Goal: Navigation & Orientation: Understand site structure

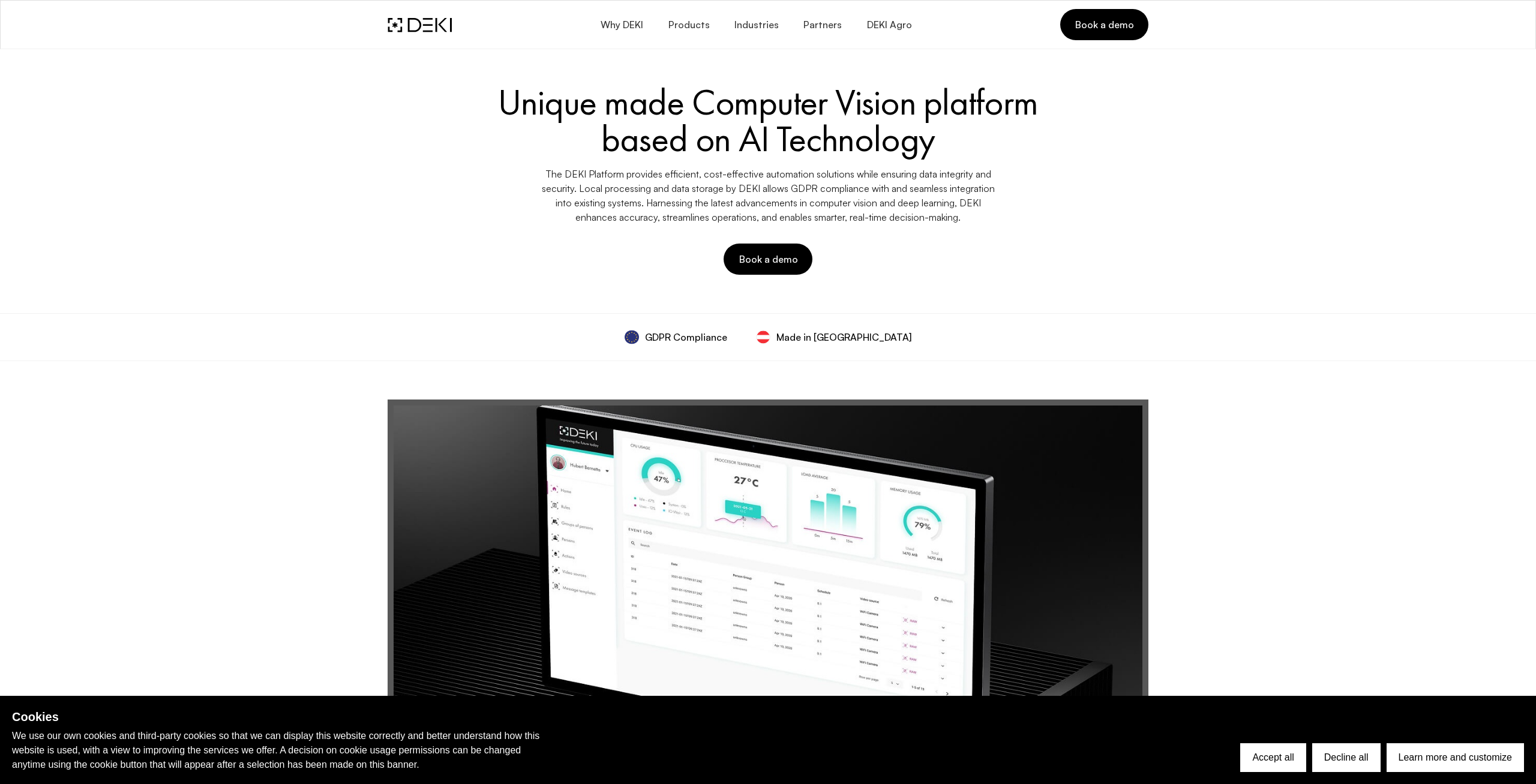
scroll to position [4597, 0]
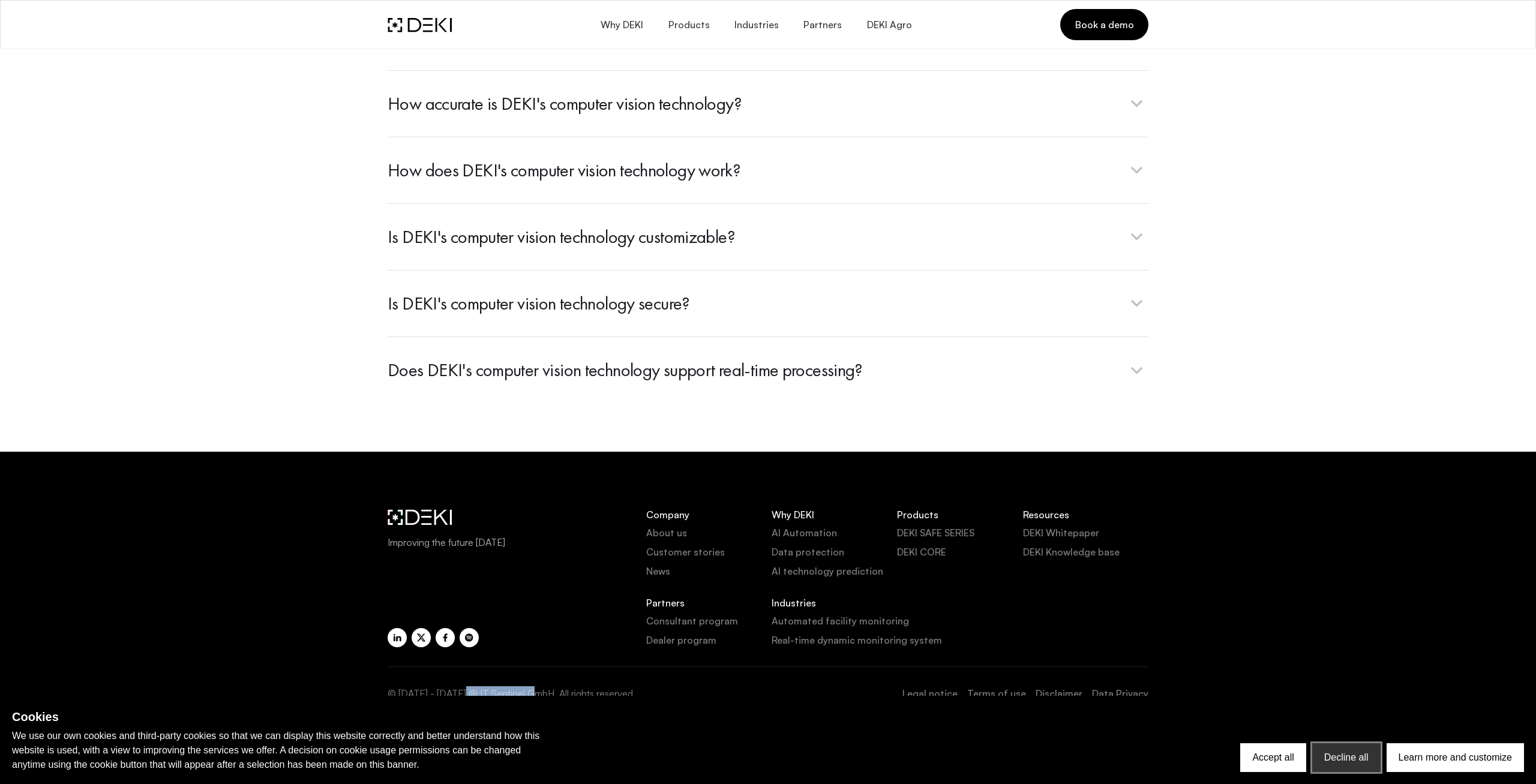
click at [1364, 757] on button "Decline all" at bounding box center [1347, 757] width 69 height 29
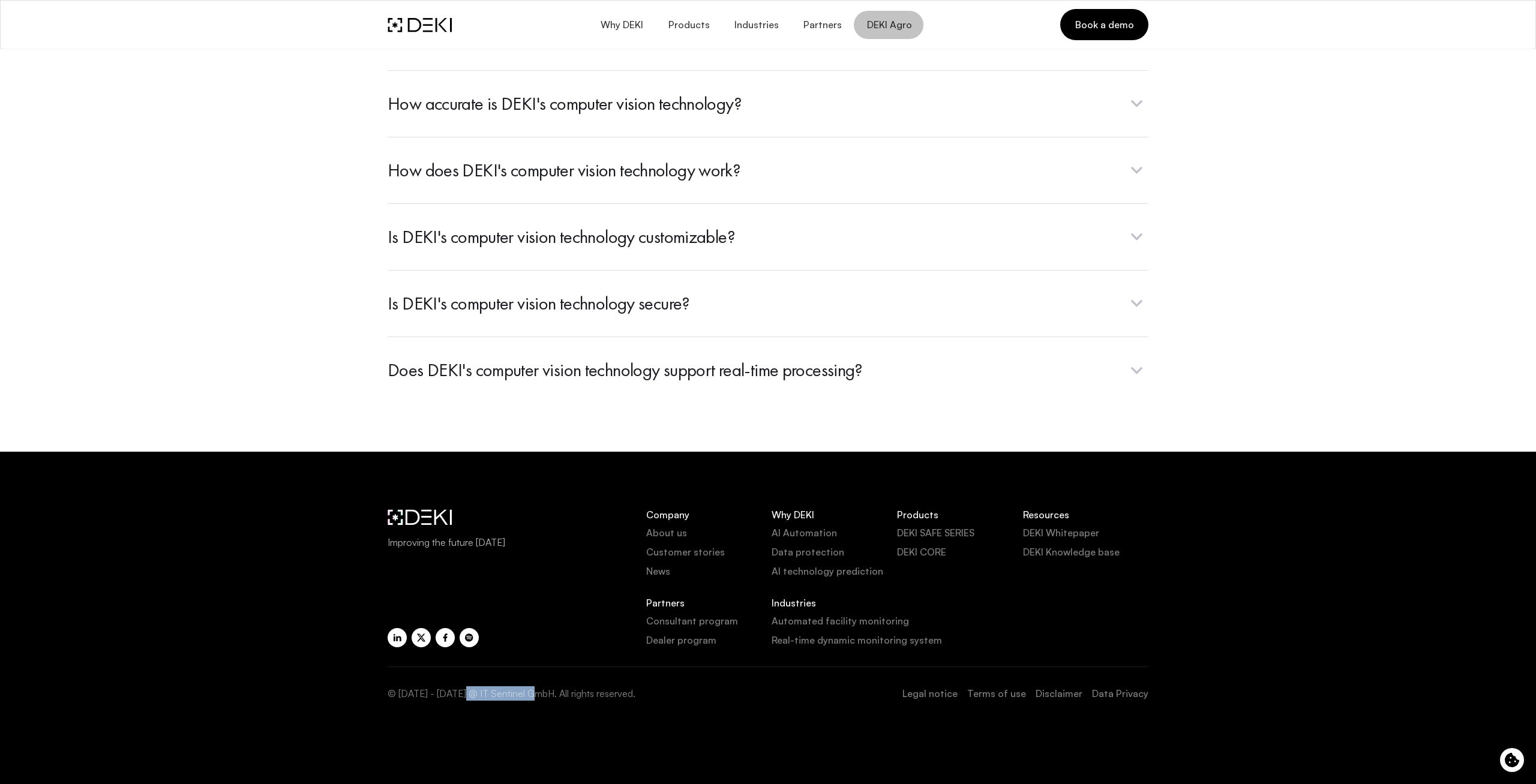
click at [882, 30] on span "DEKI Agro" at bounding box center [889, 24] width 46 height 11
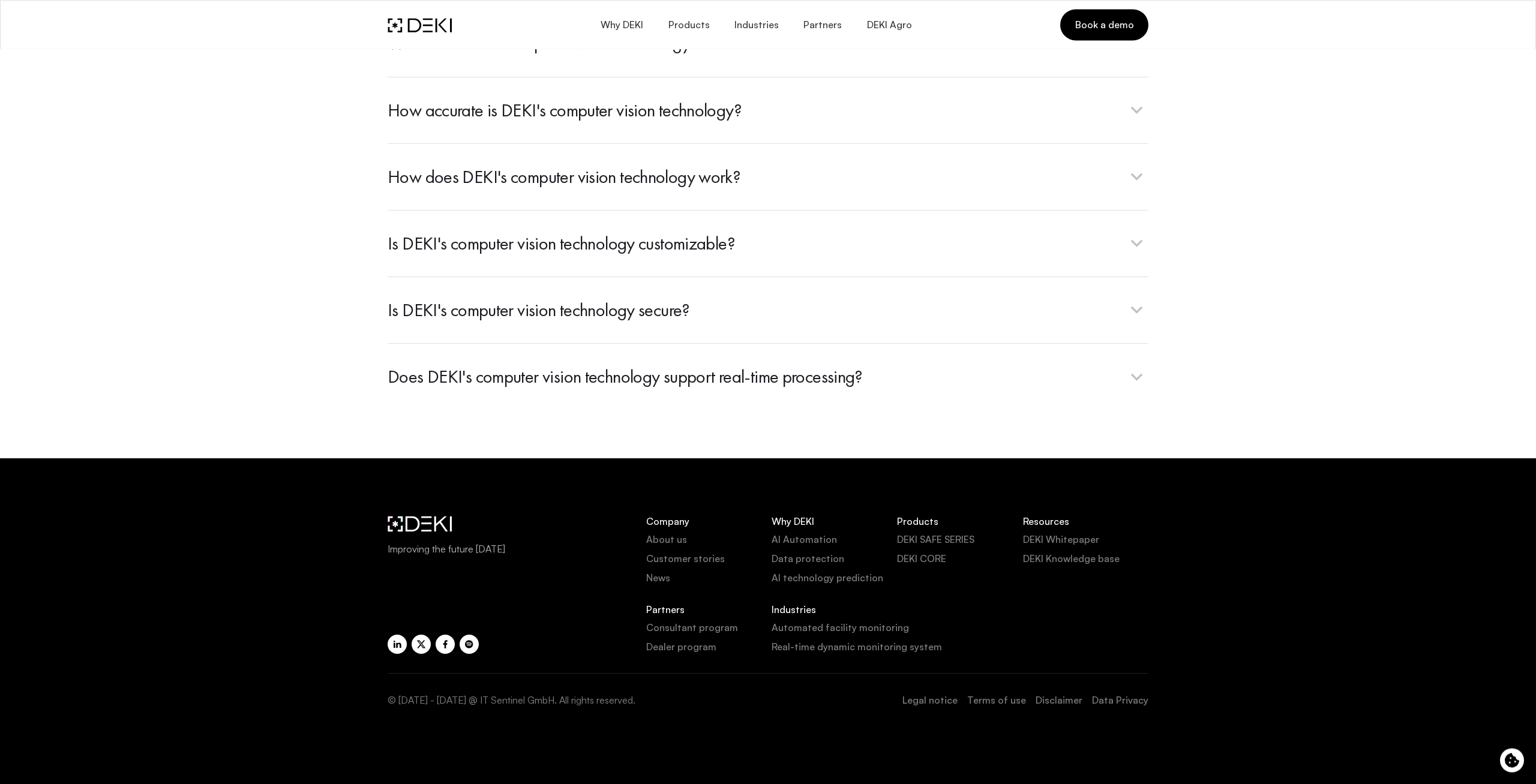
scroll to position [4597, 0]
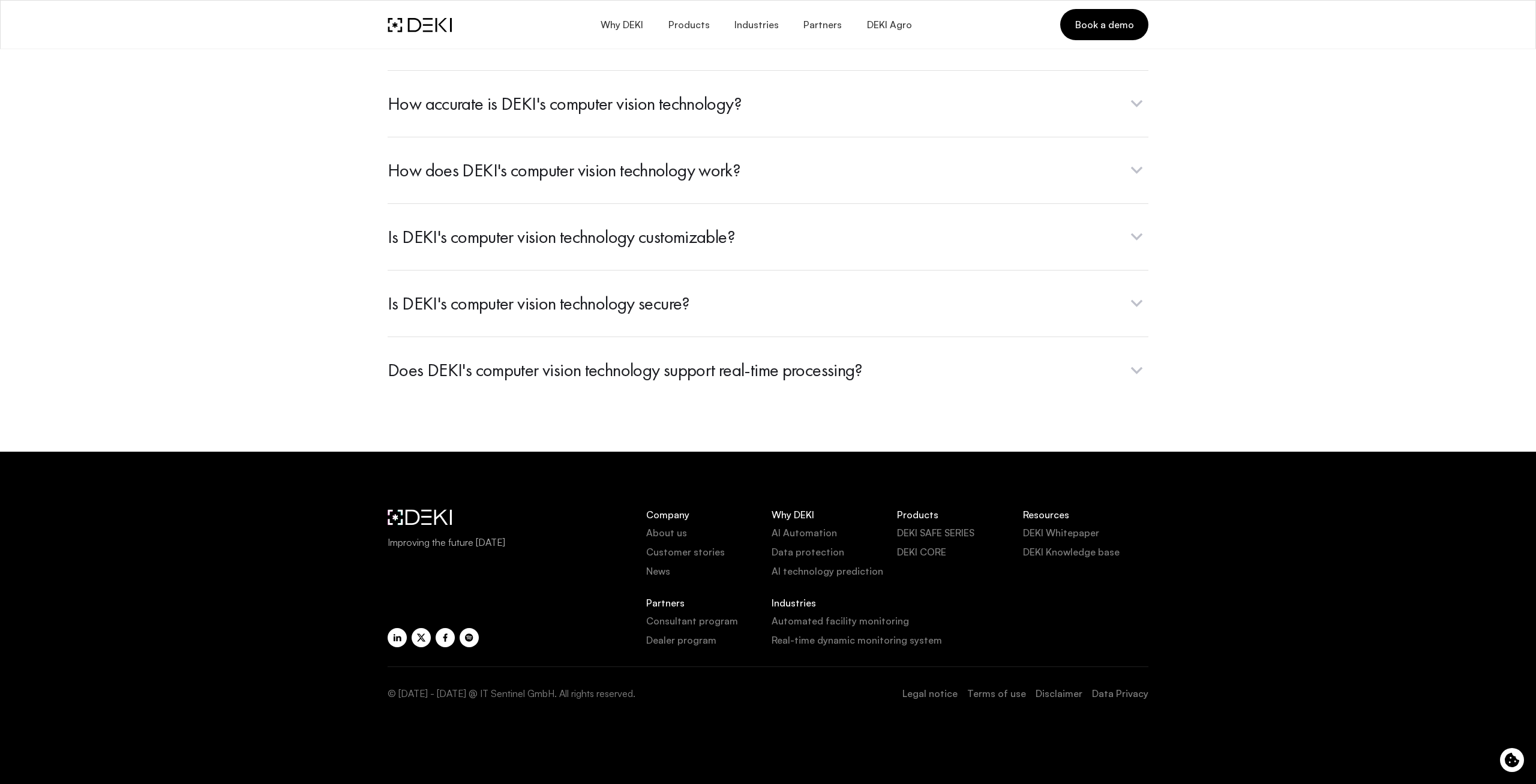
click at [676, 531] on link "About us" at bounding box center [709, 532] width 126 height 14
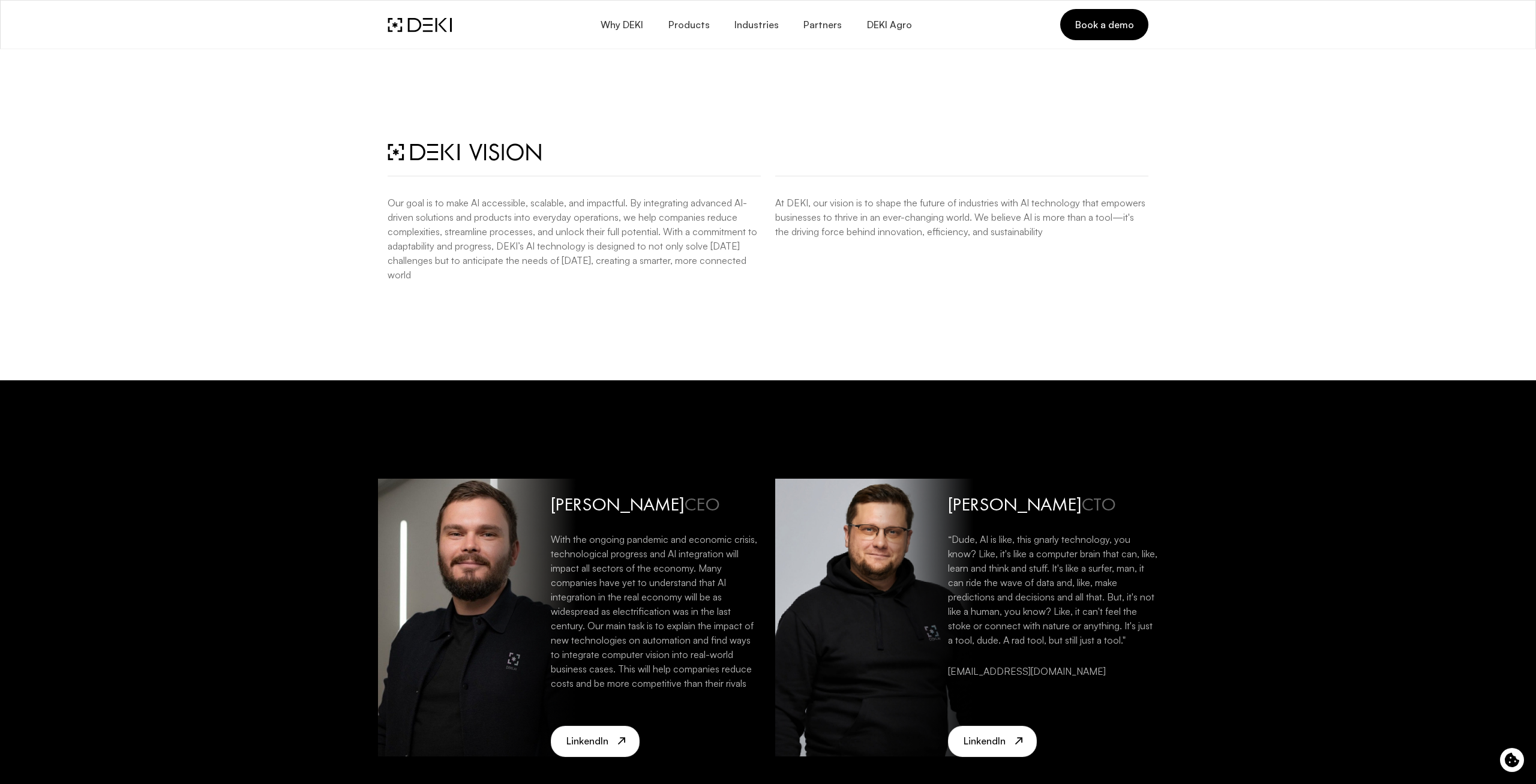
scroll to position [2325, 0]
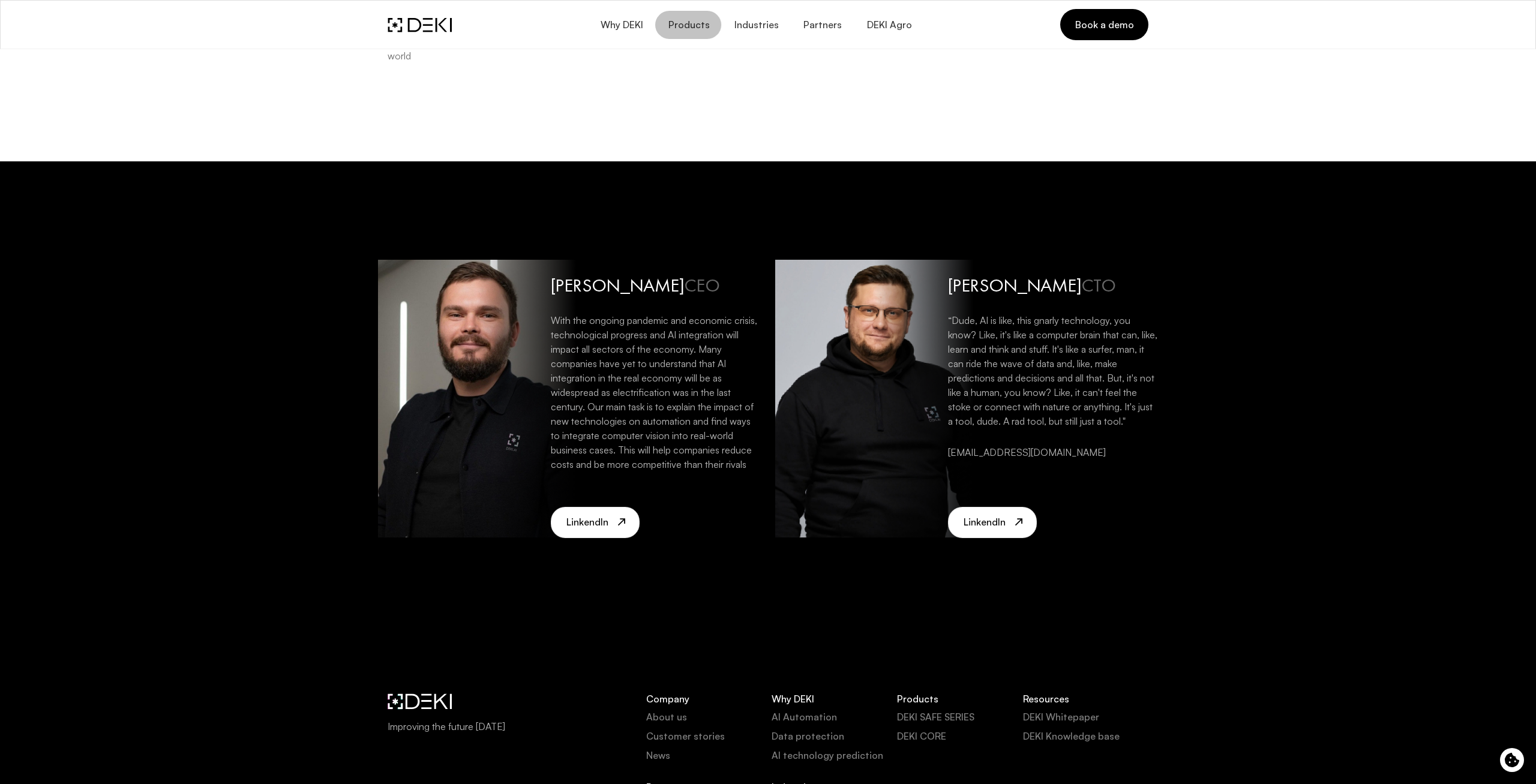
click at [686, 25] on span "Products" at bounding box center [688, 24] width 42 height 11
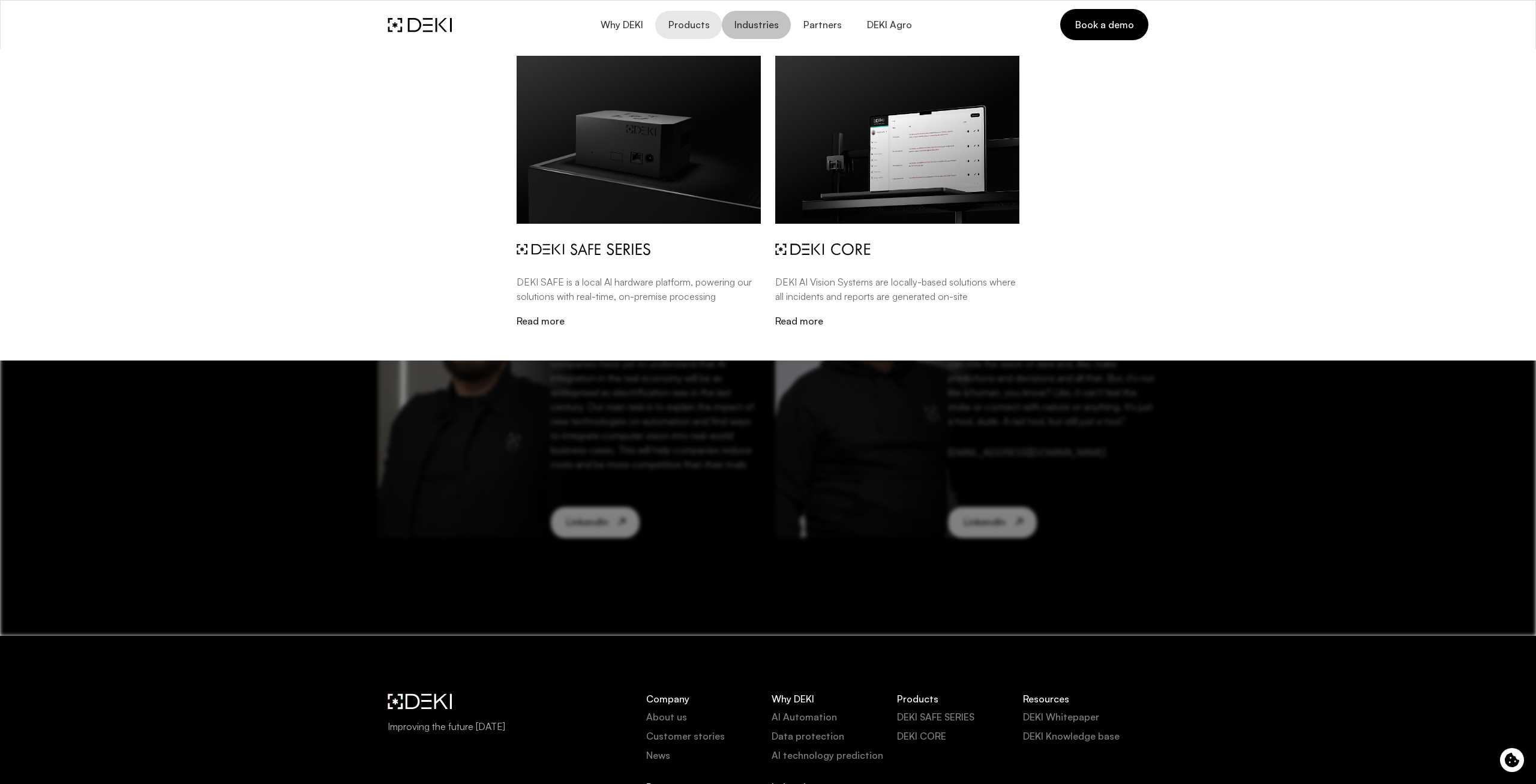
click at [758, 31] on button "Industries" at bounding box center [756, 25] width 69 height 28
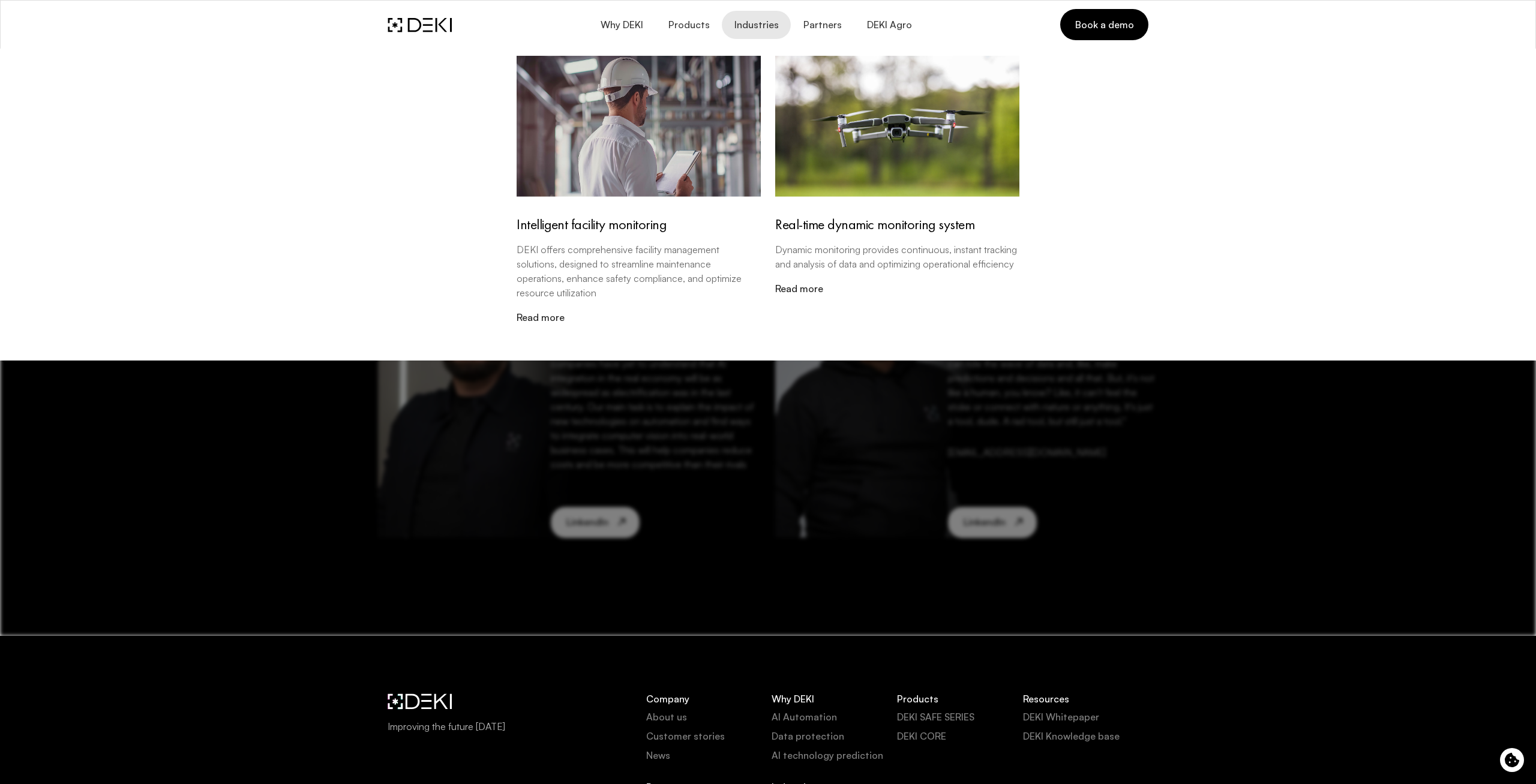
click at [806, 580] on div "[PERSON_NAME] CEO With the ongoing pandemic and economic crisis, technological …" at bounding box center [768, 398] width 1536 height 474
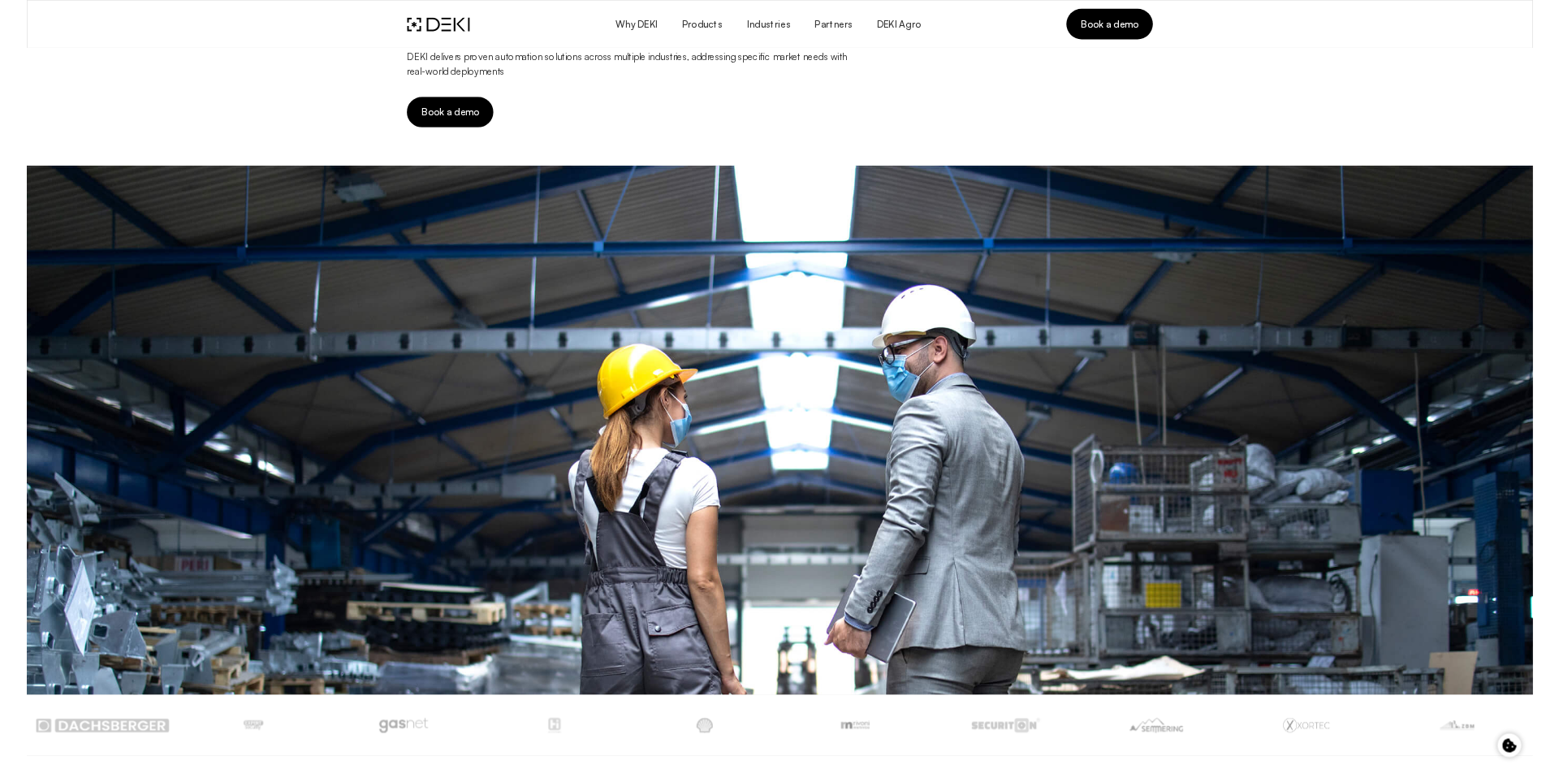
scroll to position [0, 0]
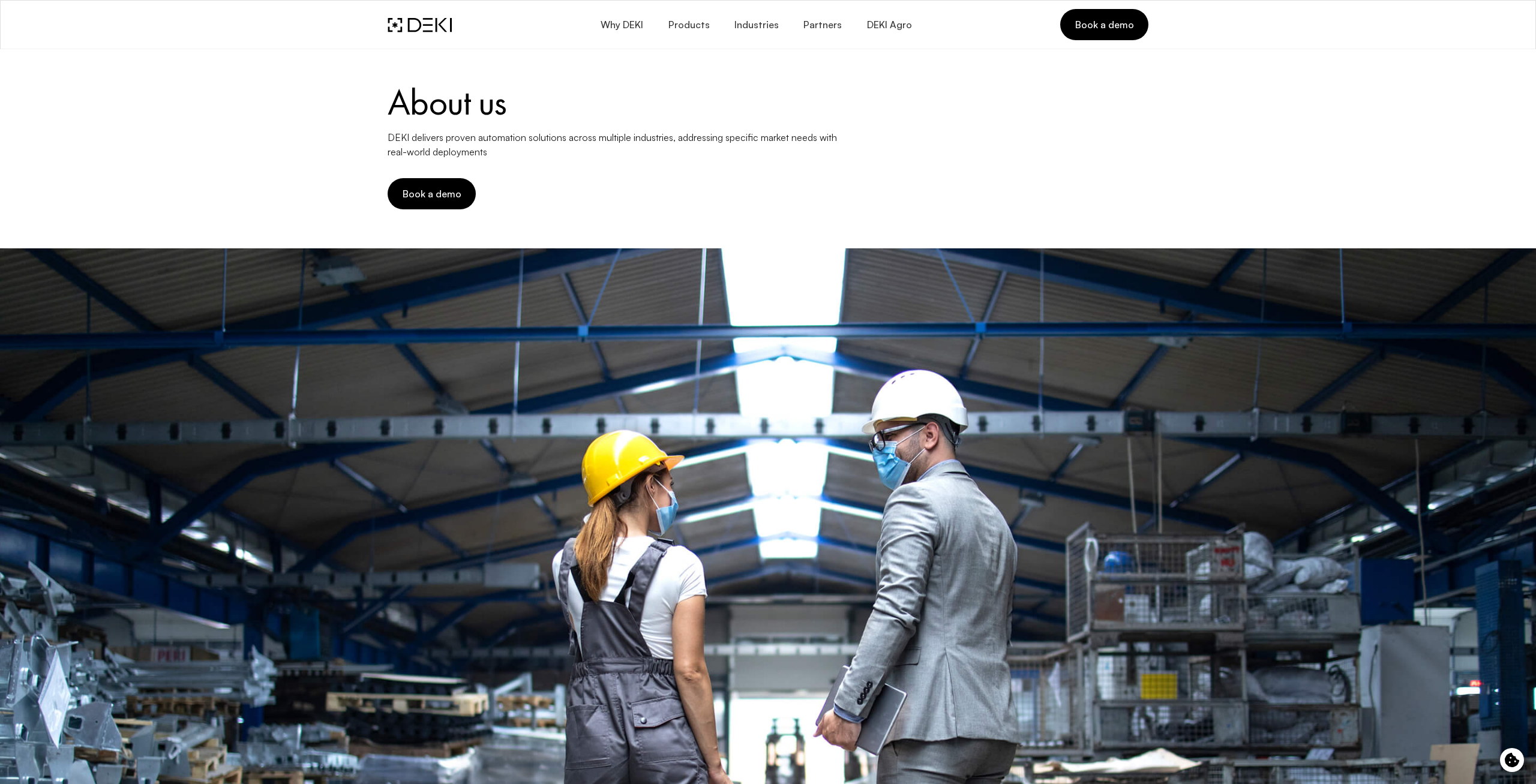
click at [432, 33] on div "Why DEKI Products Industries Partners DEKI Agro Book a demo" at bounding box center [767, 24] width 761 height 31
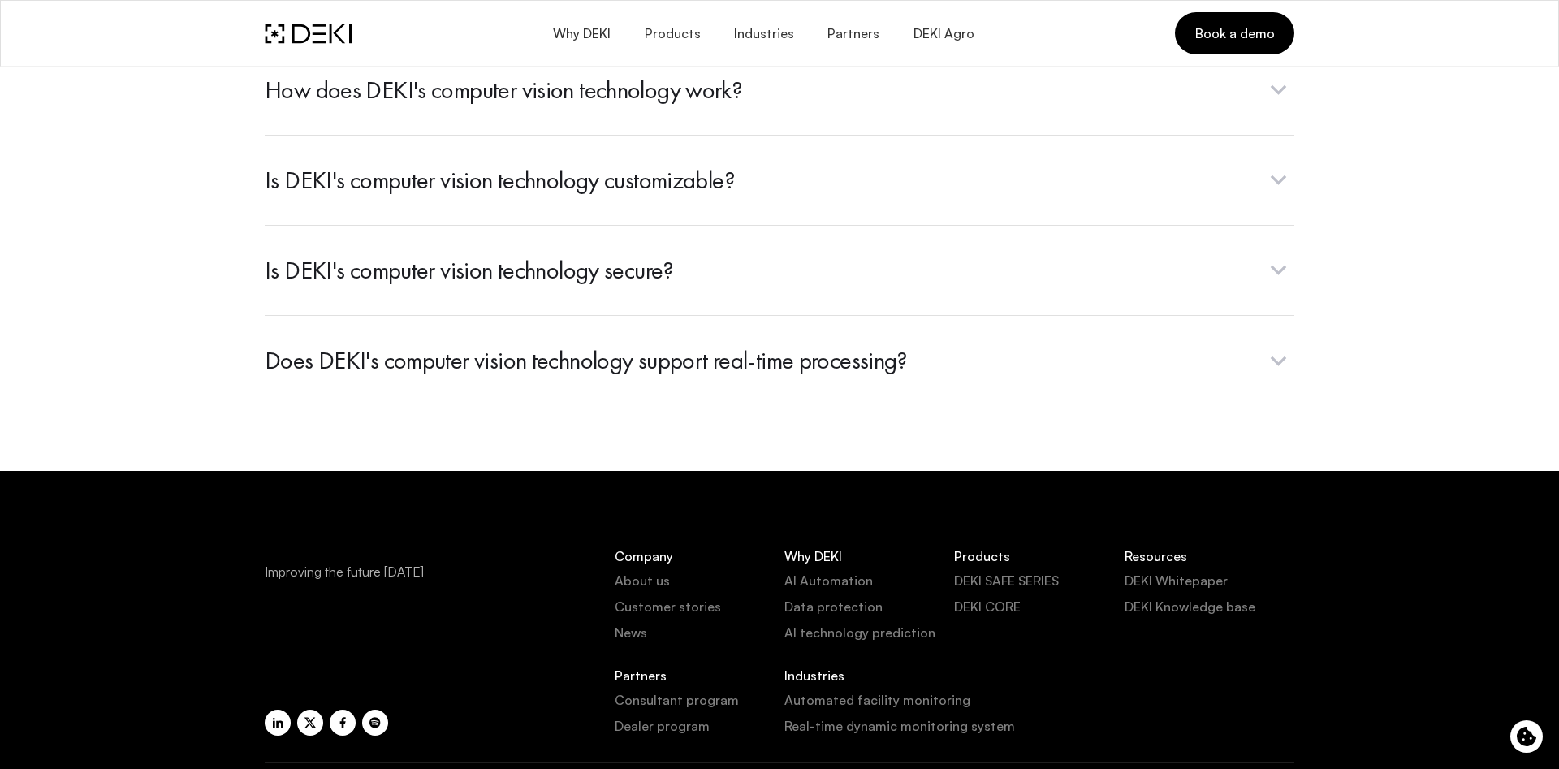
scroll to position [6459, 0]
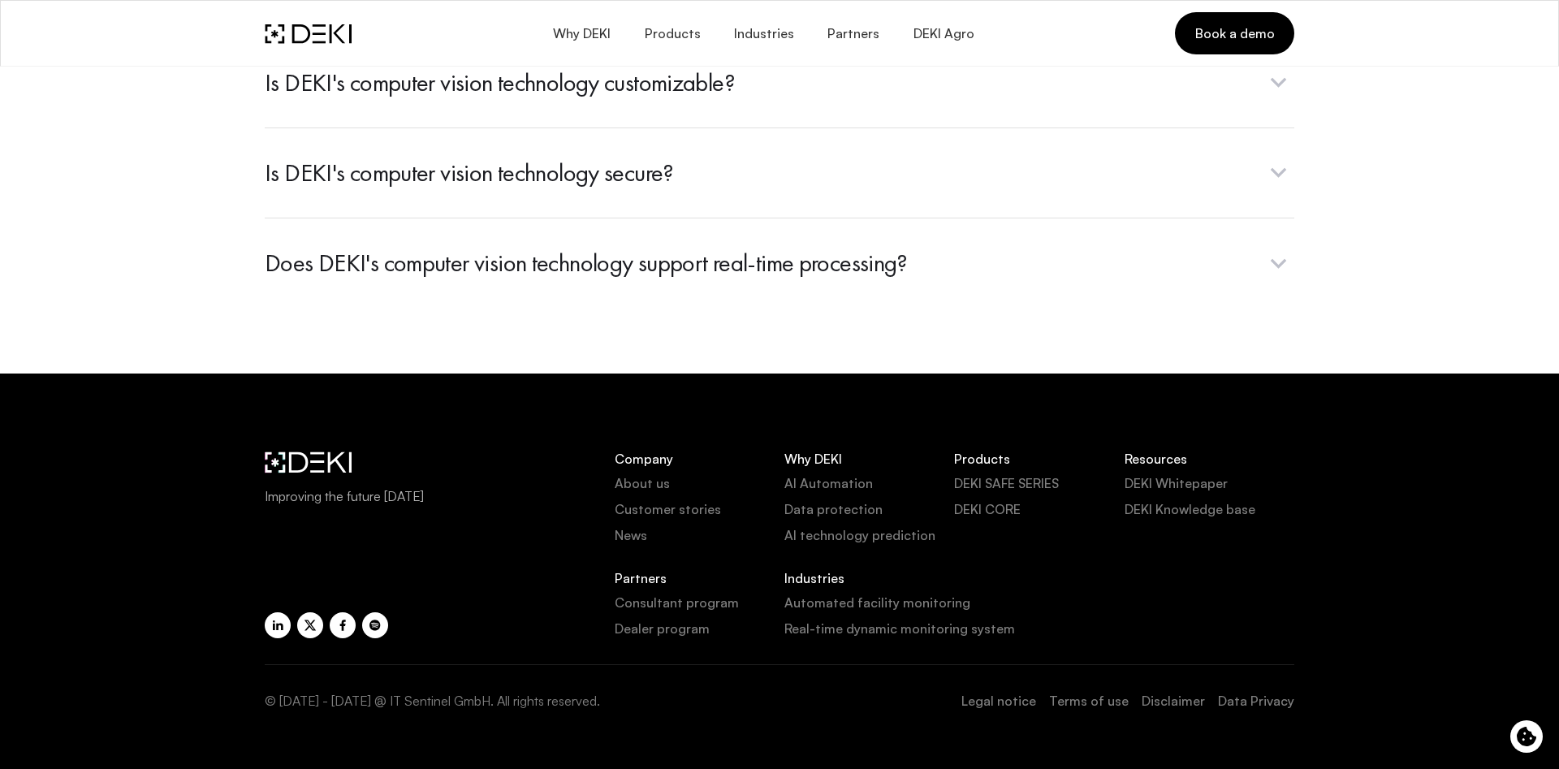
click at [637, 472] on div "Company About us Customer stories News" at bounding box center [700, 497] width 170 height 93
click at [642, 475] on link "About us" at bounding box center [700, 482] width 170 height 19
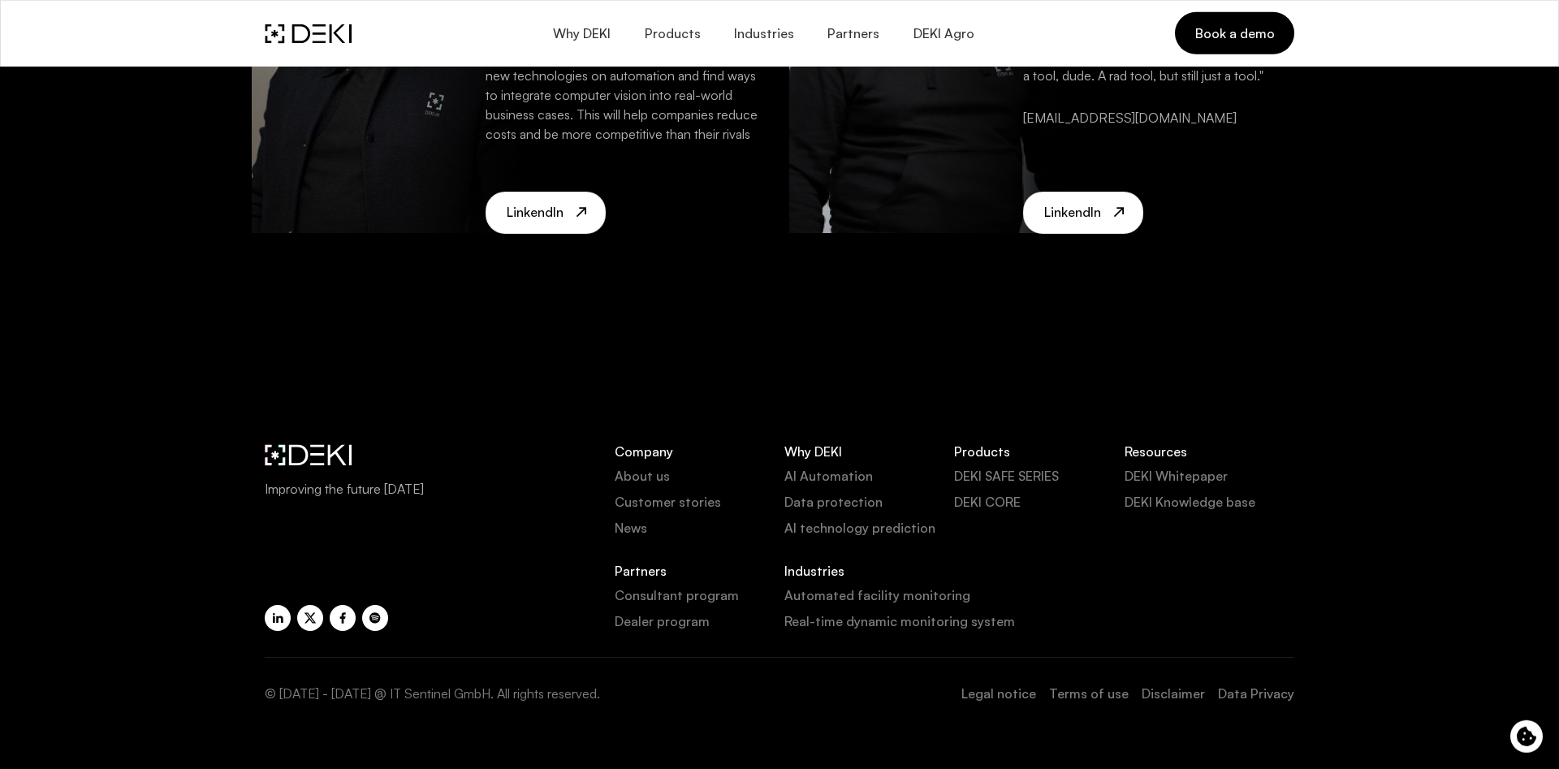
scroll to position [3689, 0]
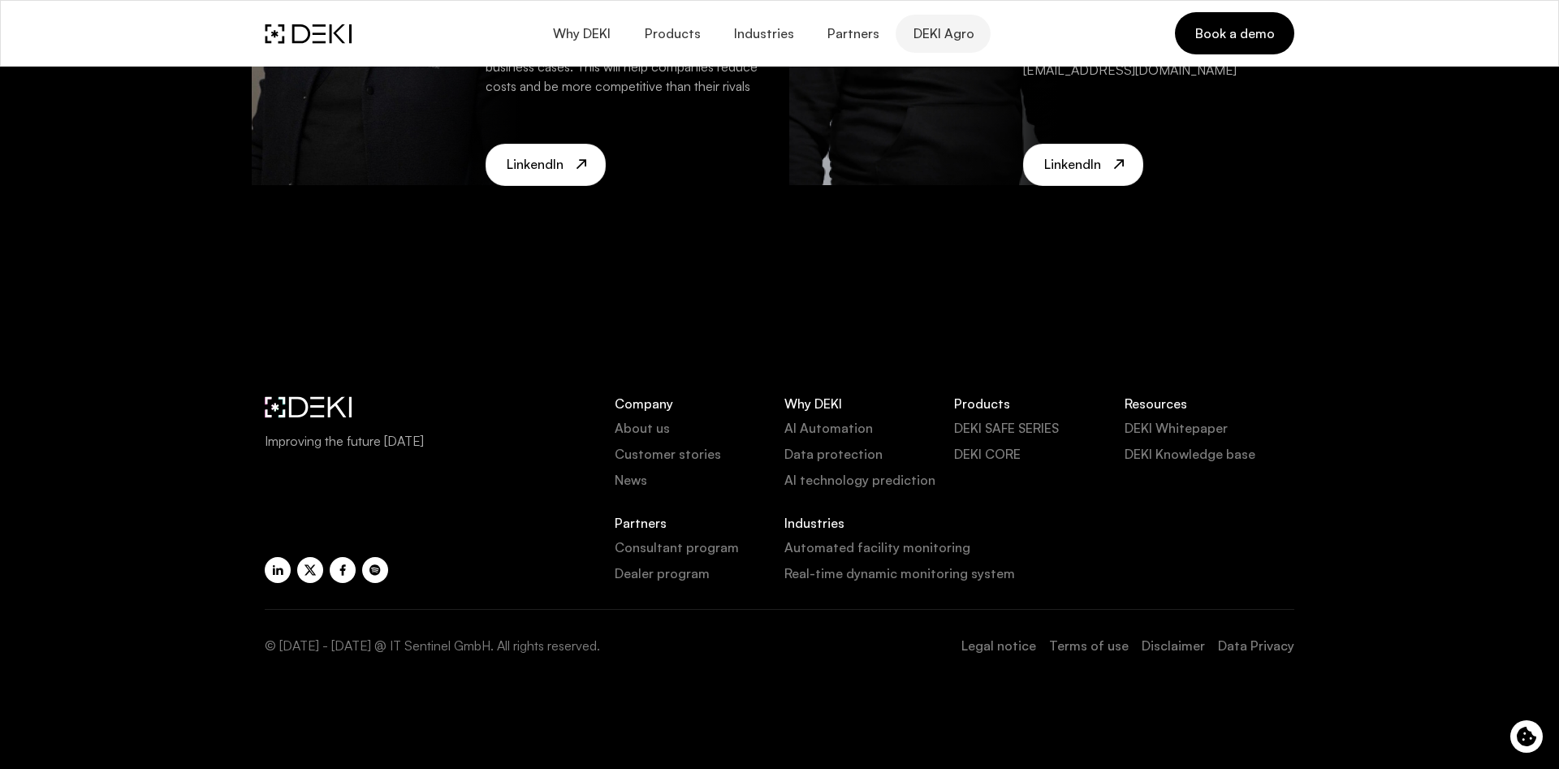
click at [951, 38] on span "DEKI Agro" at bounding box center [943, 33] width 62 height 15
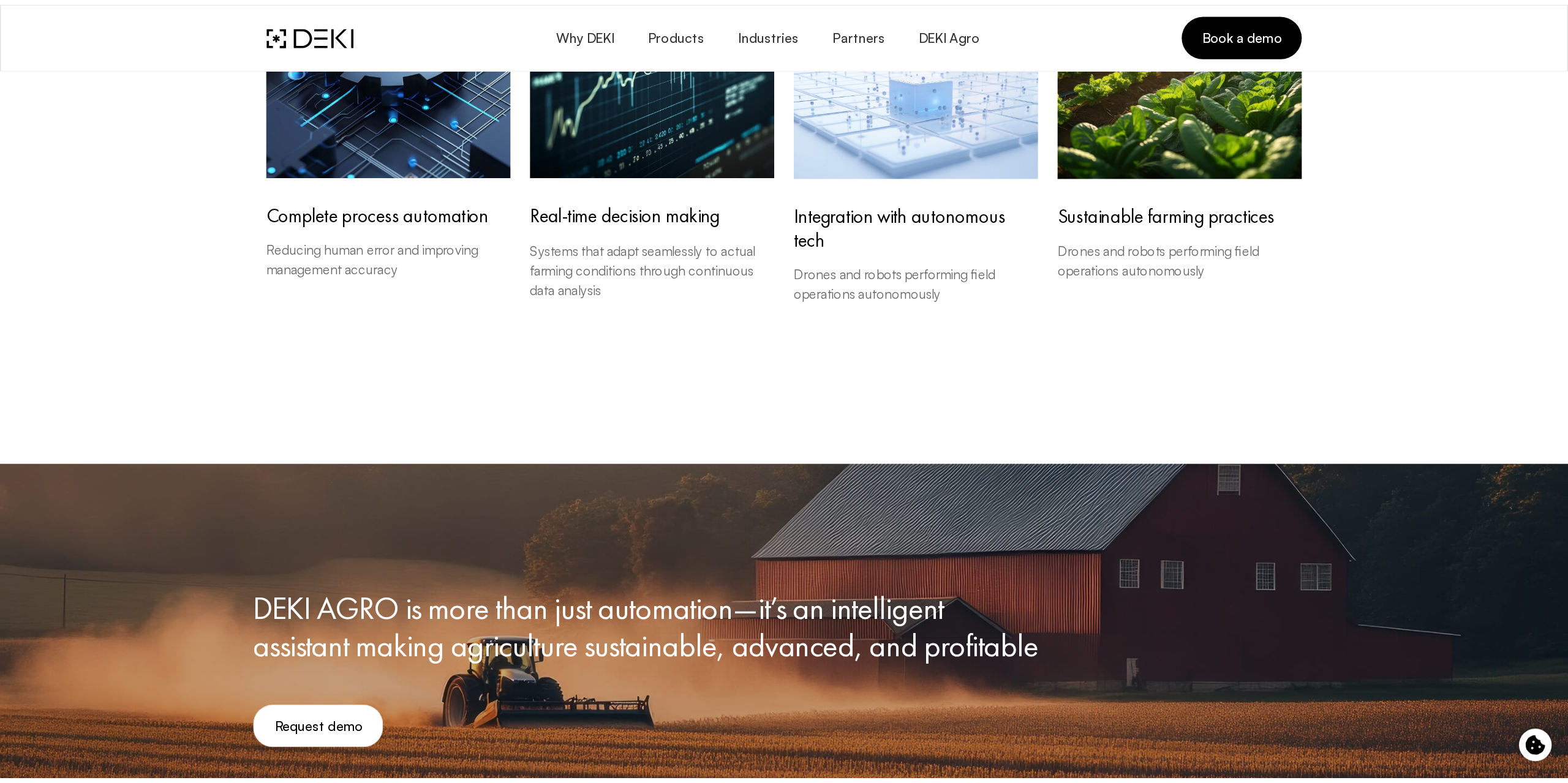
scroll to position [1125, 0]
